Goal: Information Seeking & Learning: Check status

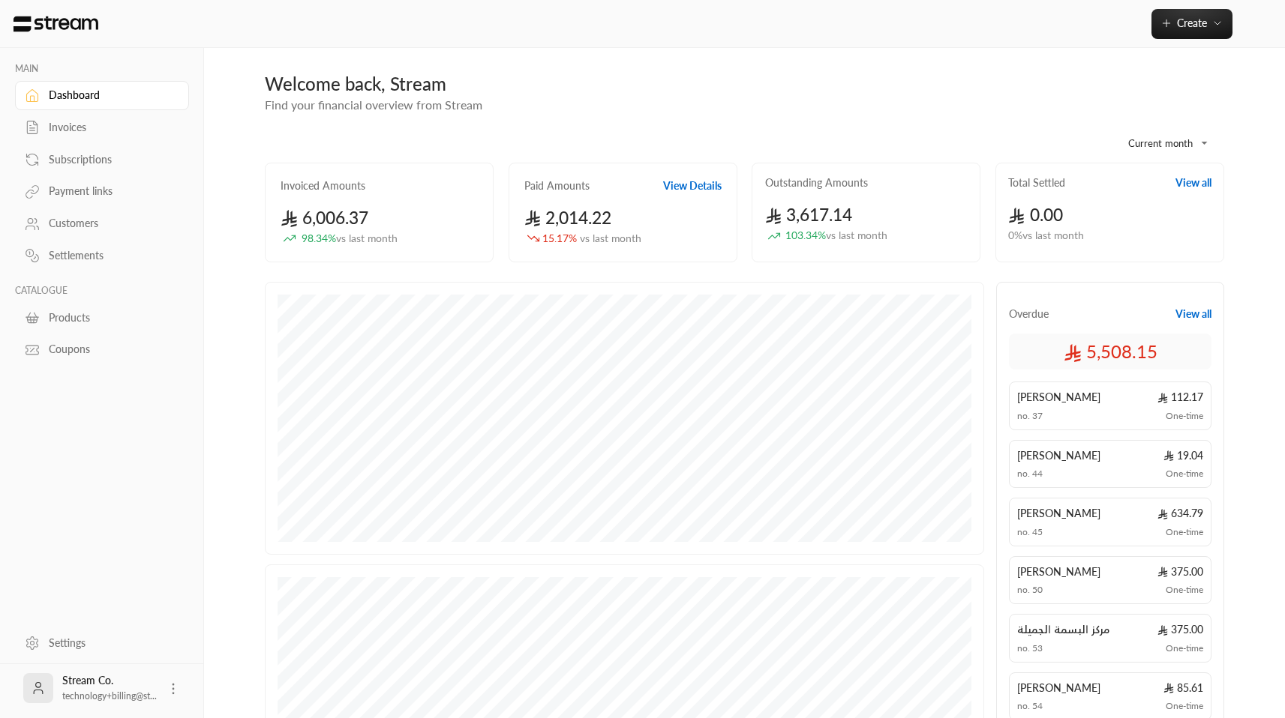
click at [93, 153] on div "Subscriptions" at bounding box center [109, 159] width 121 height 15
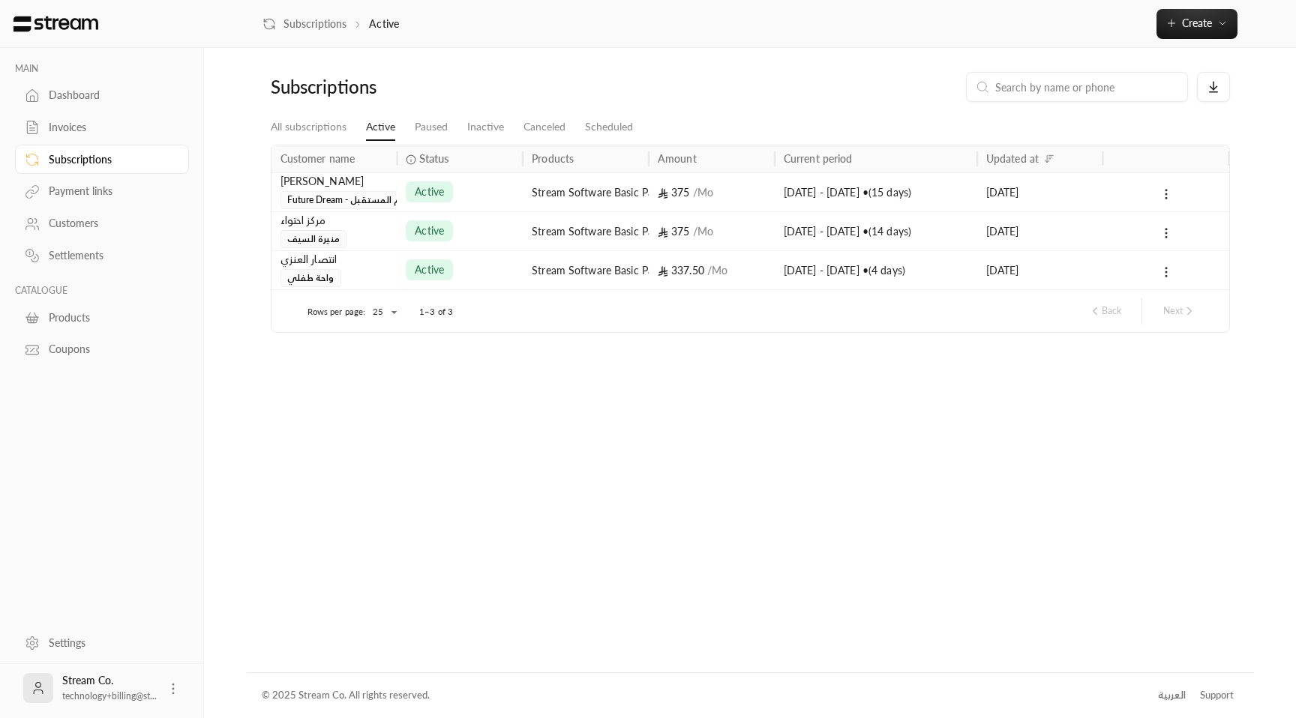
click at [1099, 90] on input at bounding box center [1086, 87] width 183 height 16
paste input "4885"
type input "4885"
click at [102, 161] on div "Subscriptions" at bounding box center [109, 159] width 121 height 15
click at [337, 184] on div "[PERSON_NAME]" at bounding box center [334, 181] width 108 height 16
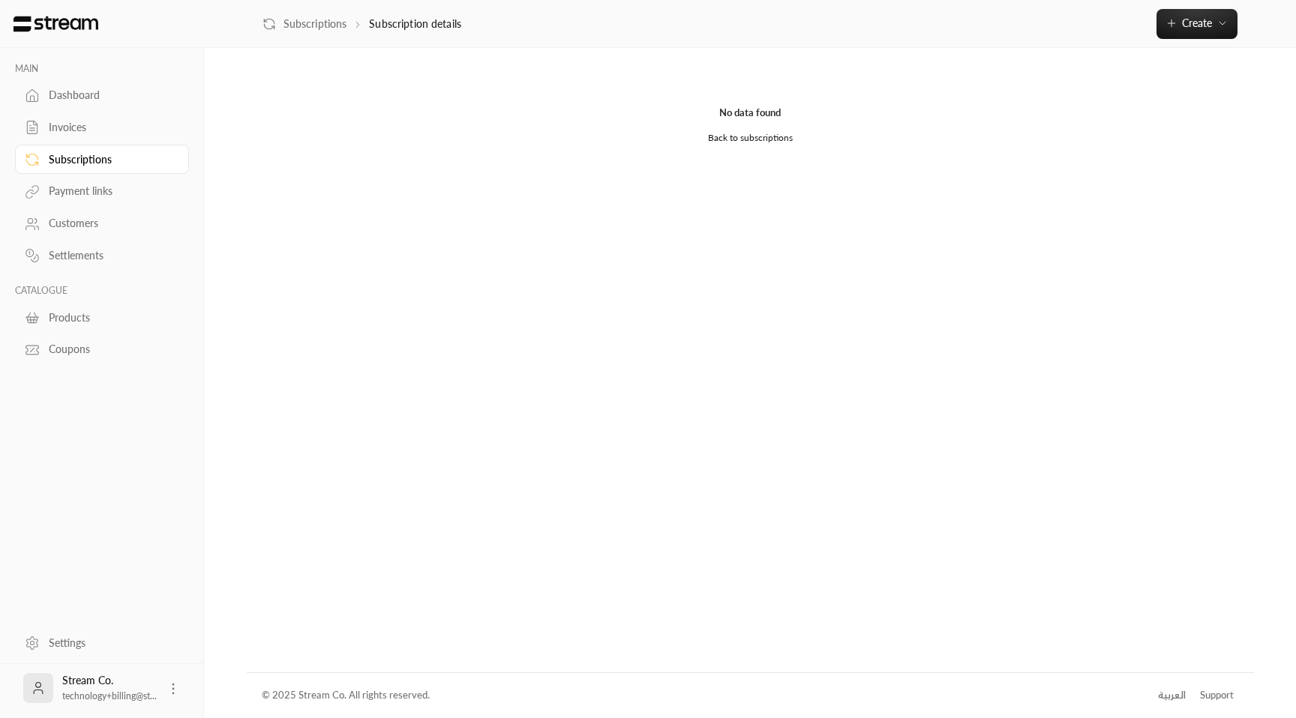
click at [52, 130] on div "Invoices" at bounding box center [109, 127] width 121 height 15
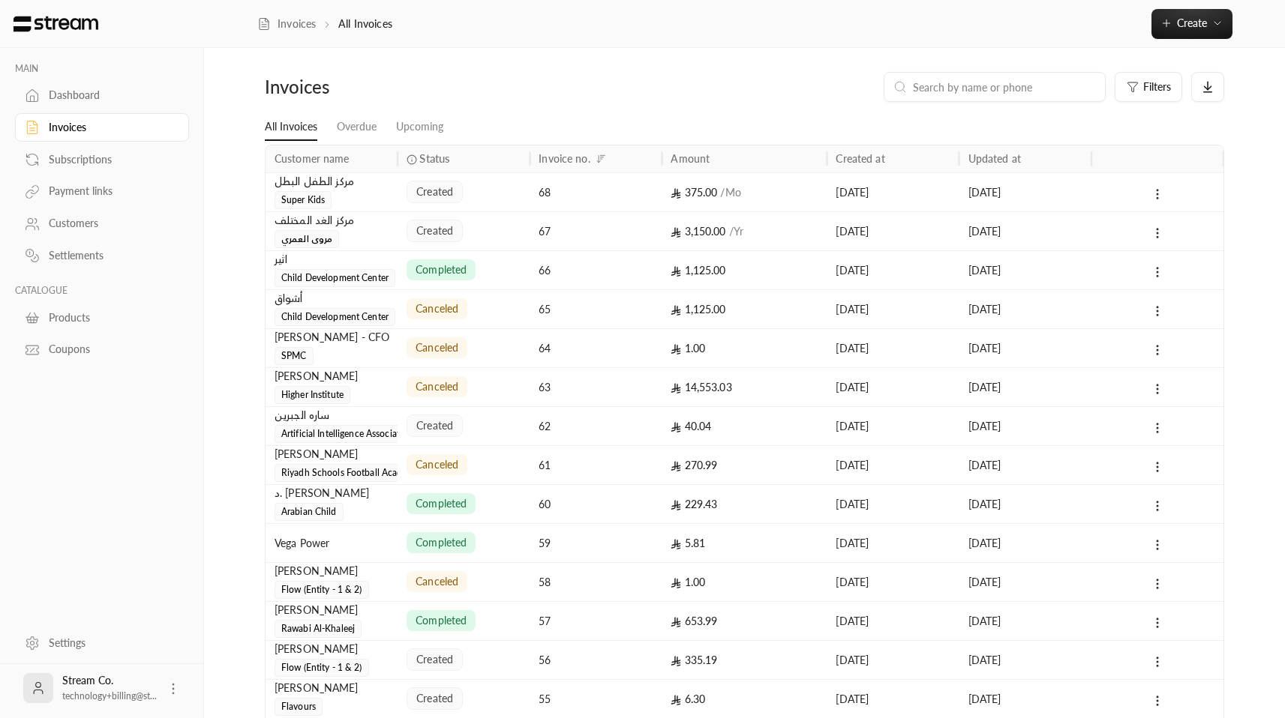
click at [473, 190] on div "created" at bounding box center [463, 192] width 114 height 38
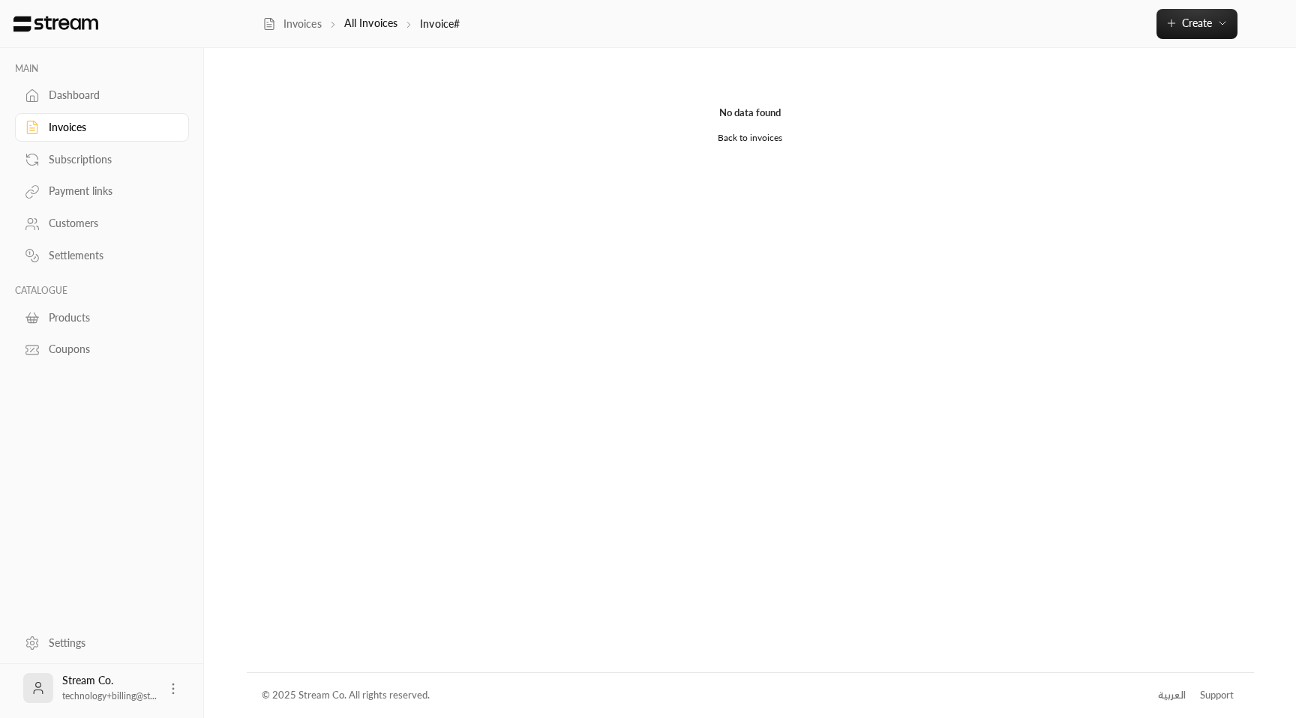
click at [69, 95] on div "Dashboard" at bounding box center [109, 95] width 121 height 15
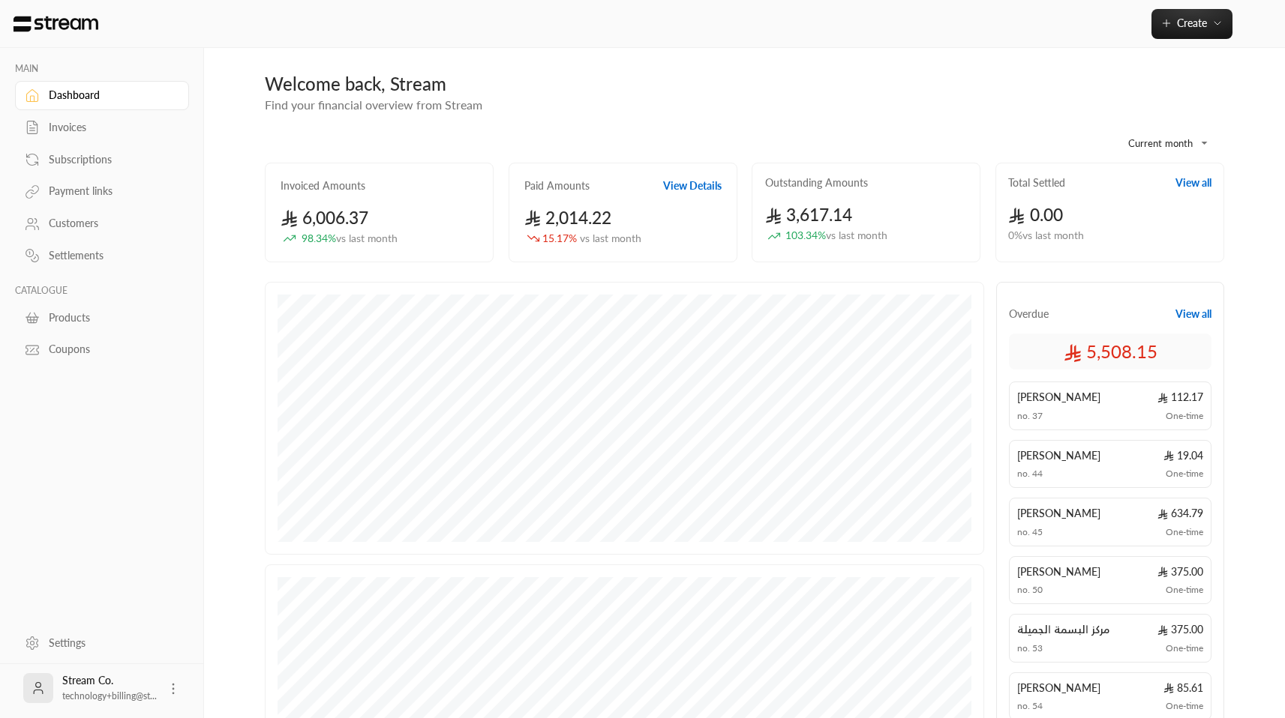
click at [85, 163] on div "Subscriptions" at bounding box center [109, 159] width 121 height 15
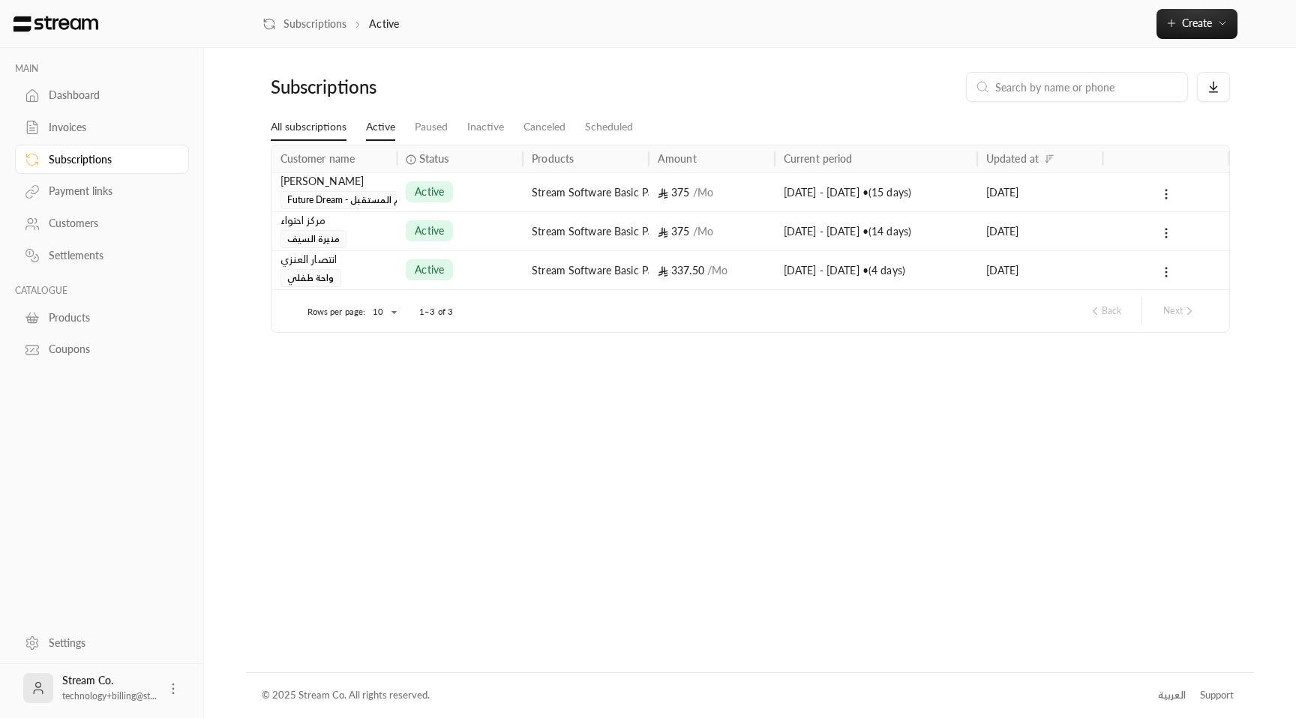
click at [326, 125] on link "All subscriptions" at bounding box center [309, 127] width 76 height 27
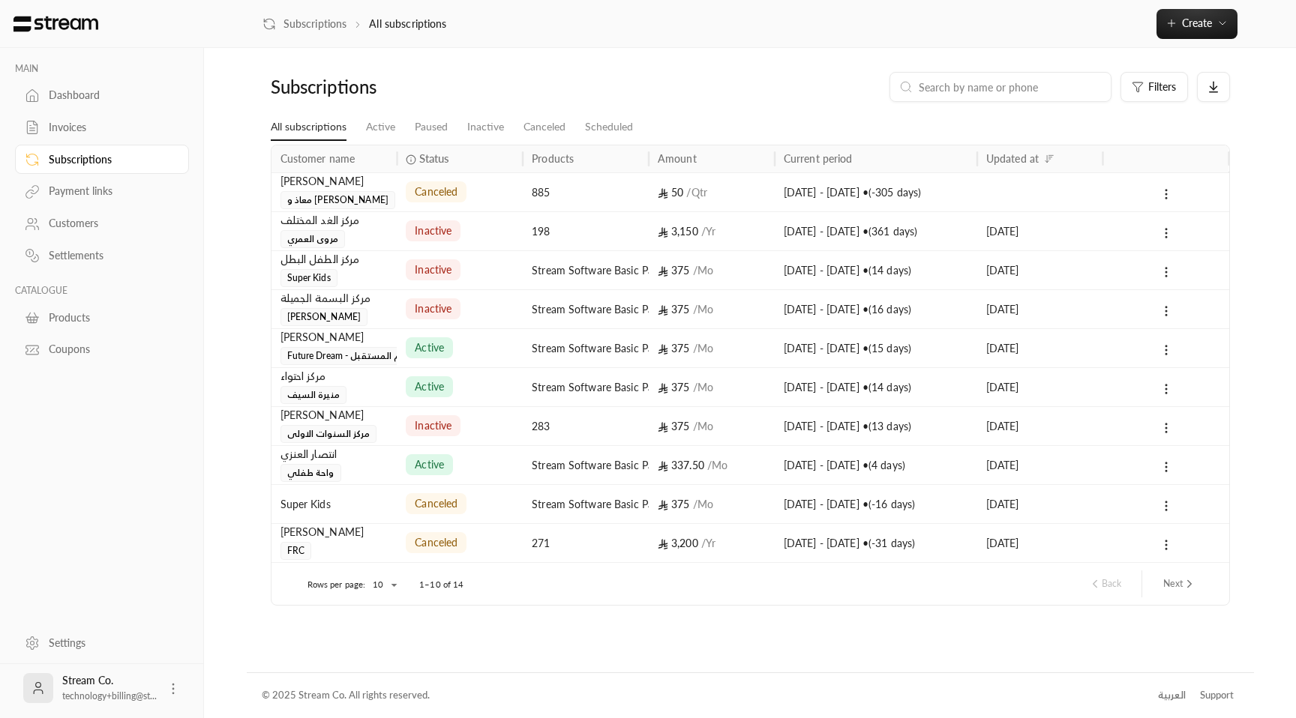
click at [388, 582] on body "MAIN Dashboard Invoices Subscriptions Payment links Customers Settlements CATAL…" at bounding box center [648, 359] width 1296 height 718
click at [389, 681] on li "100" at bounding box center [383, 685] width 42 height 24
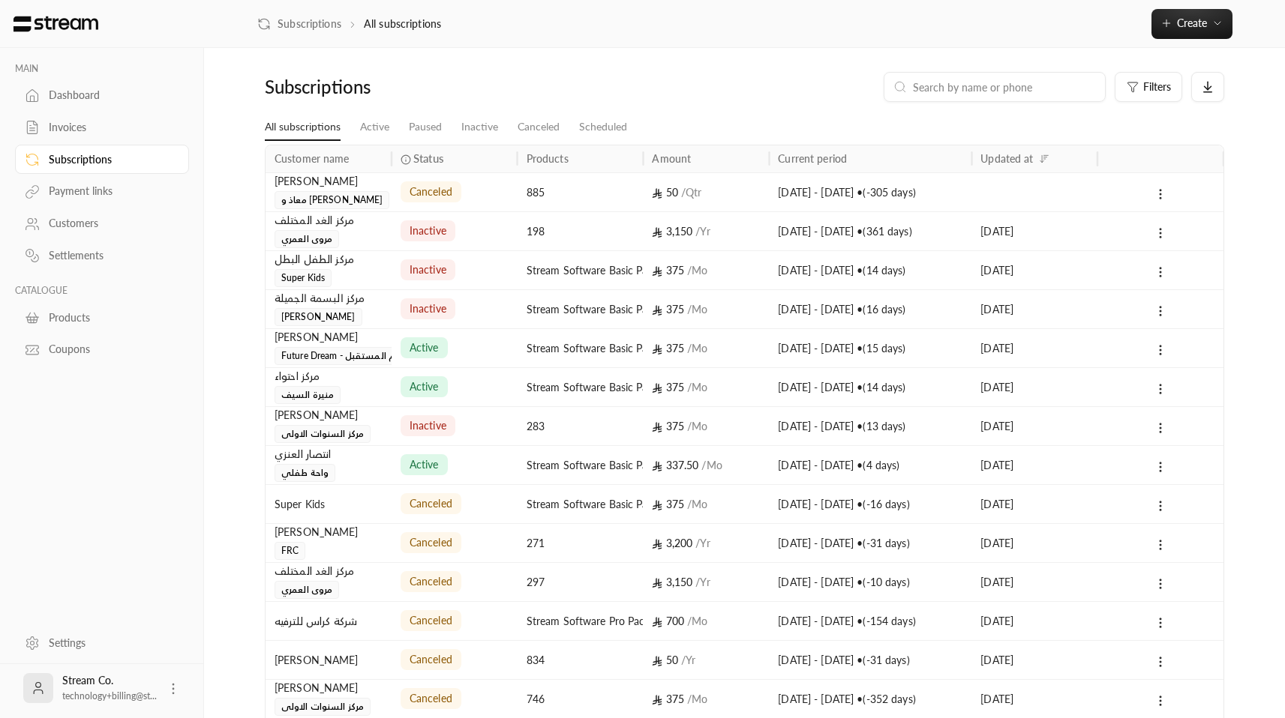
click at [346, 181] on div "ابراهيم الدليقان" at bounding box center [328, 181] width 108 height 16
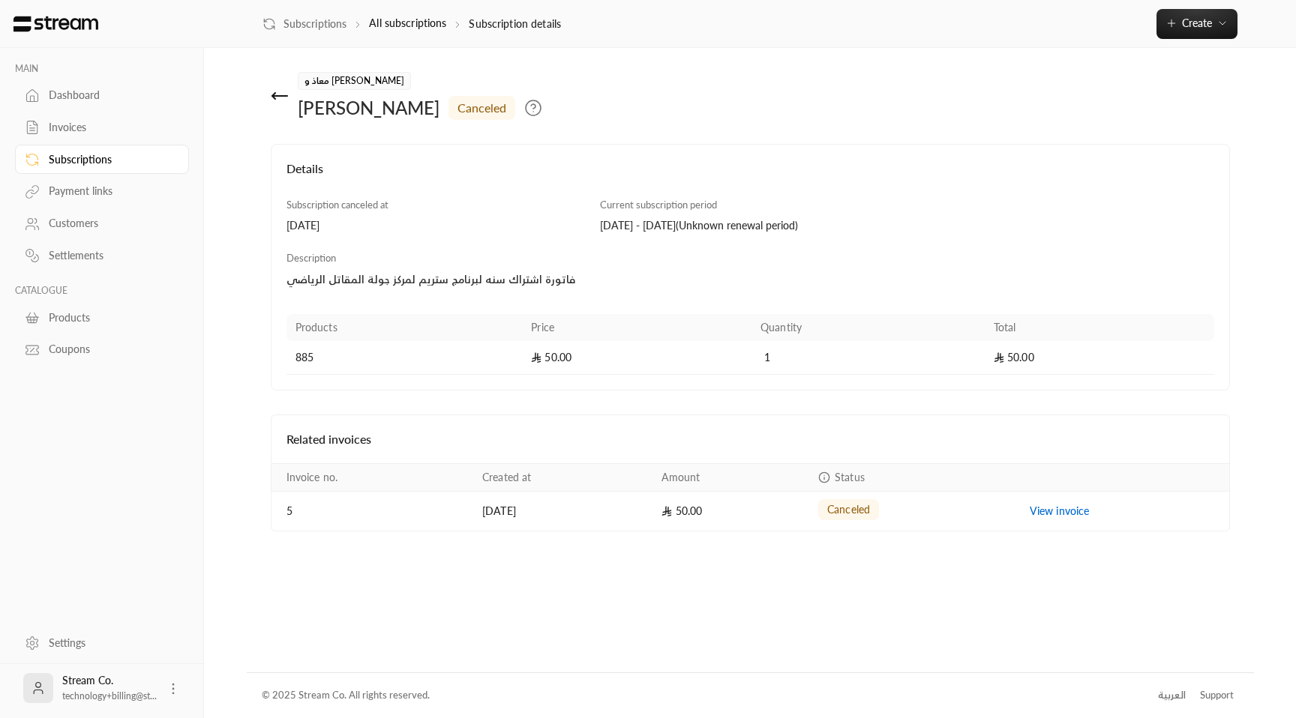
drag, startPoint x: 298, startPoint y: 110, endPoint x: 418, endPoint y: 113, distance: 120.0
click at [418, 113] on div "معاذ و صالح الدليقان ابراهيم الدليقان canceled" at bounding box center [587, 96] width 649 height 48
copy div "ابراهيم الدليقان"
click at [275, 96] on icon at bounding box center [279, 96] width 15 height 0
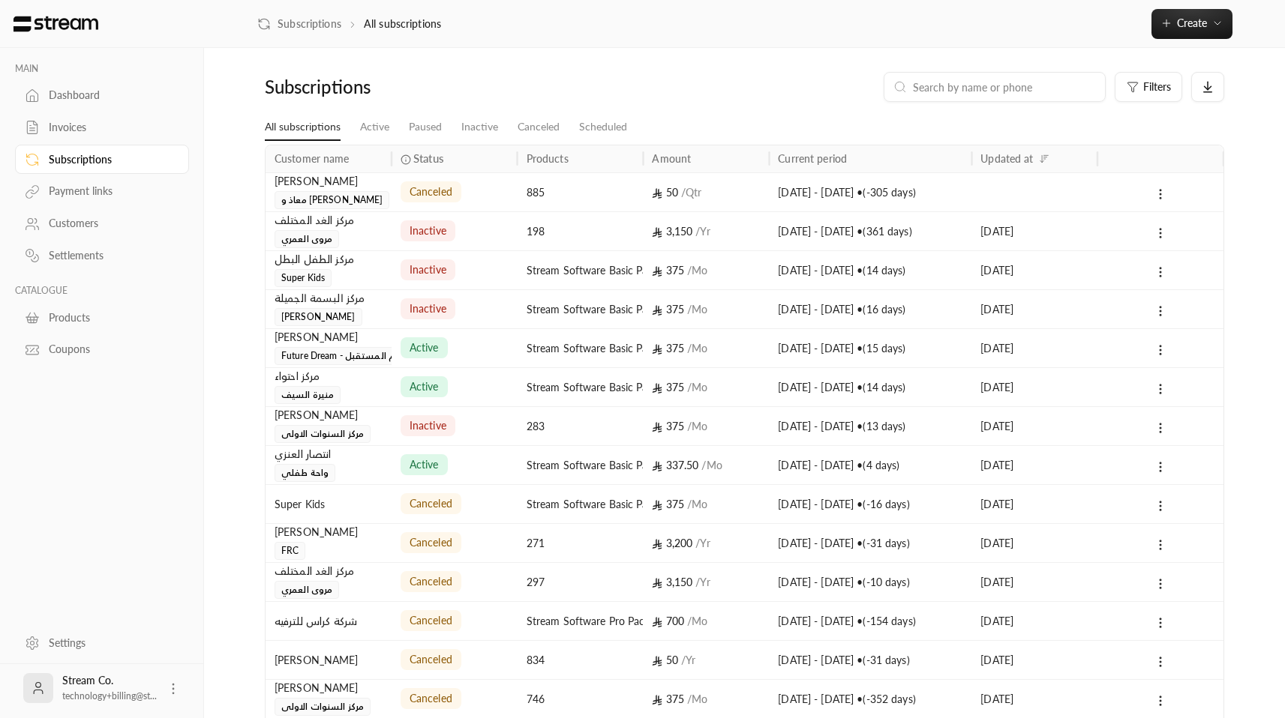
click at [173, 688] on icon at bounding box center [173, 689] width 15 height 15
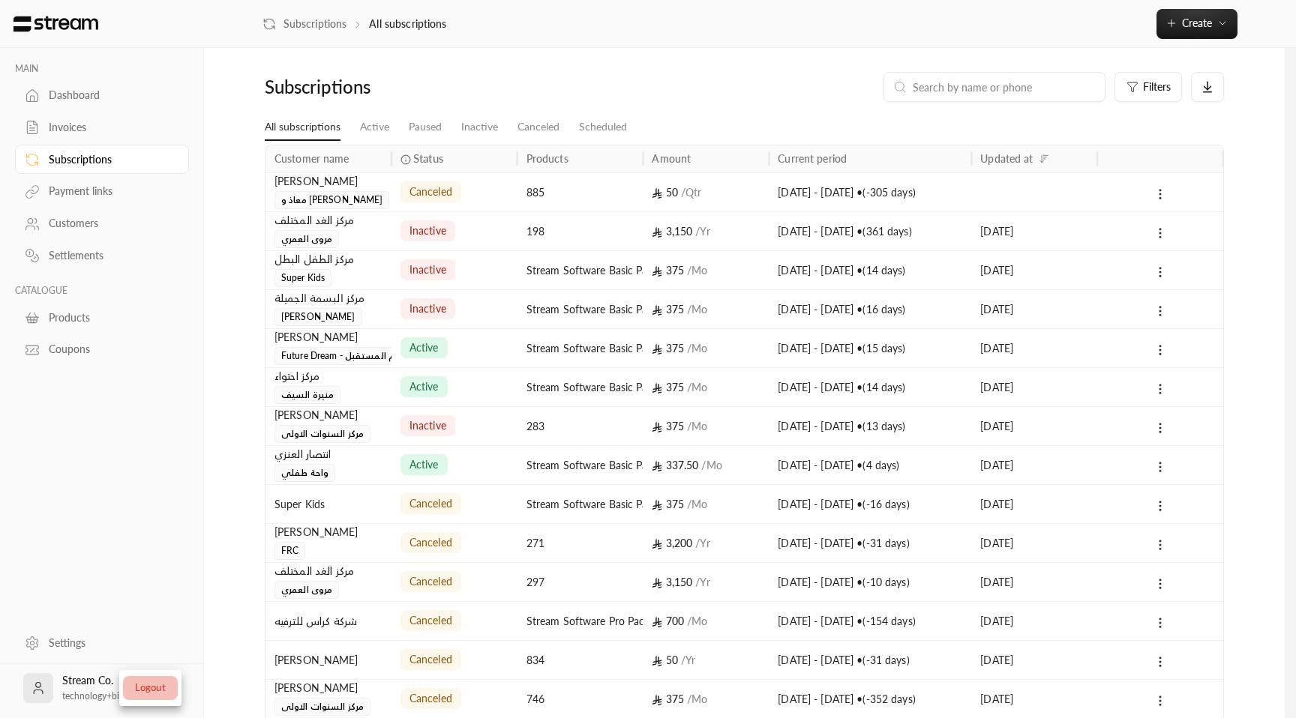
click at [151, 683] on li "Logout" at bounding box center [150, 688] width 55 height 24
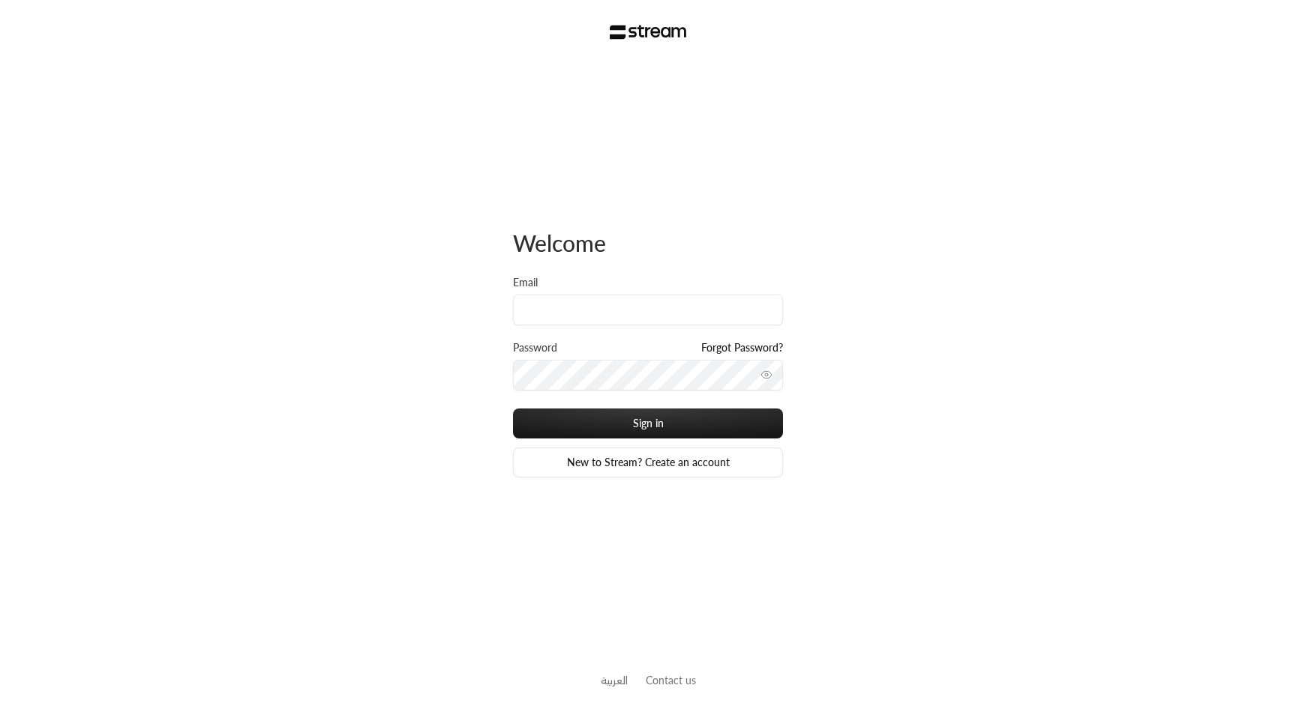
click at [636, 216] on div "Welcome Email Password Forgot Password? Sign in New to Stream? Create an account" at bounding box center [648, 353] width 270 height 579
type input "technology+v2@streampay.sa"
click at [616, 445] on div "Sign in New to Stream? Create an account" at bounding box center [648, 443] width 270 height 69
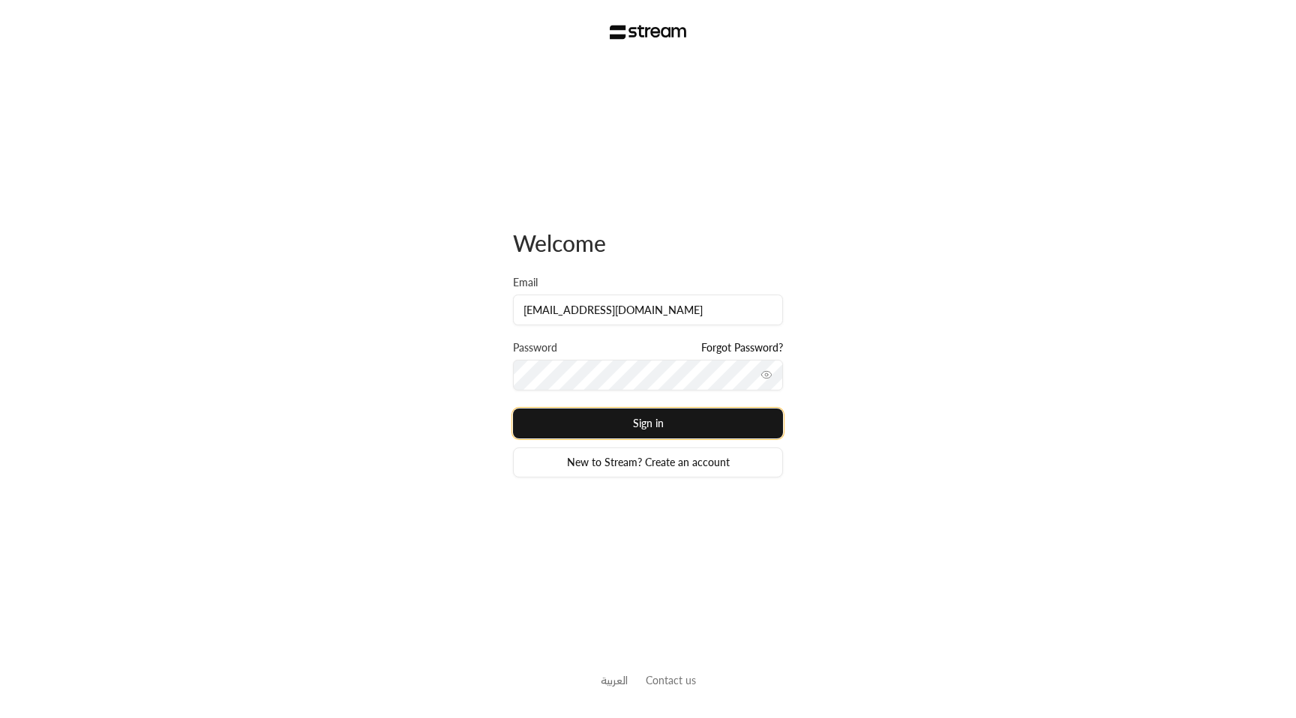
click at [622, 424] on button "Sign in" at bounding box center [648, 424] width 270 height 30
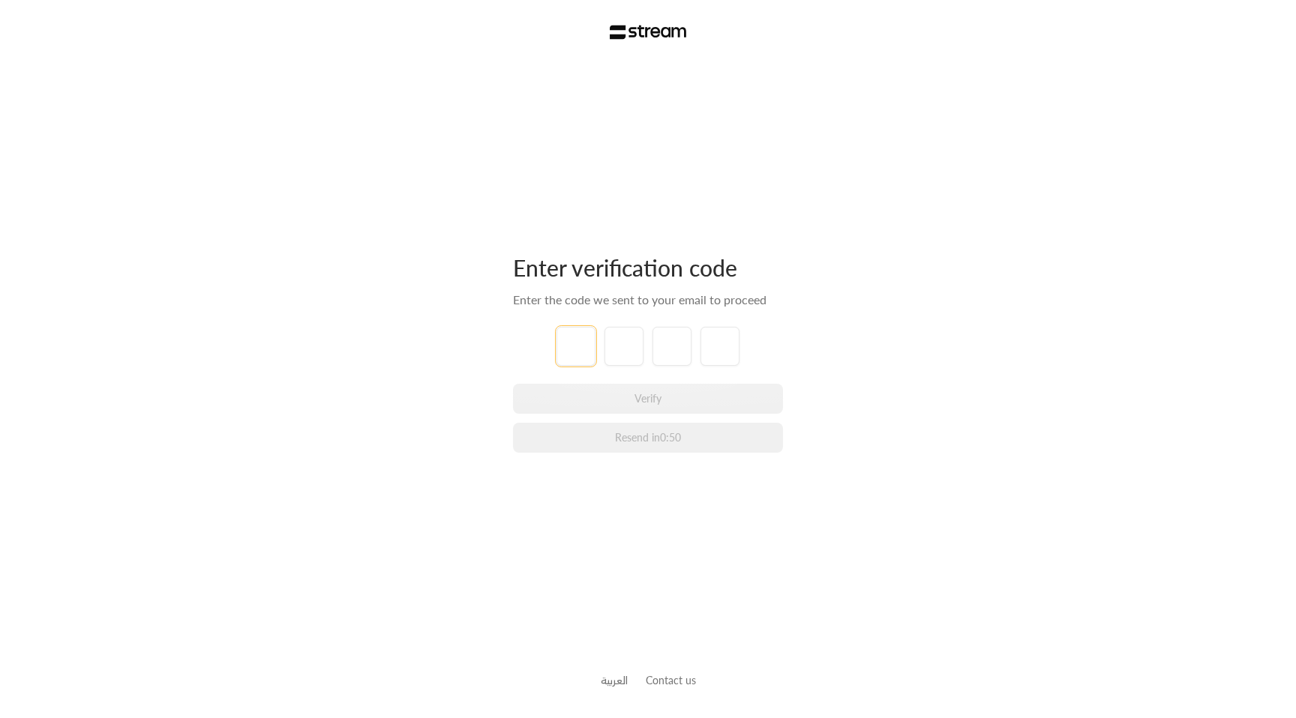
paste input "1"
type input "1"
type input "9"
type input "5"
type input "2"
